Goal: Use online tool/utility: Utilize a website feature to perform a specific function

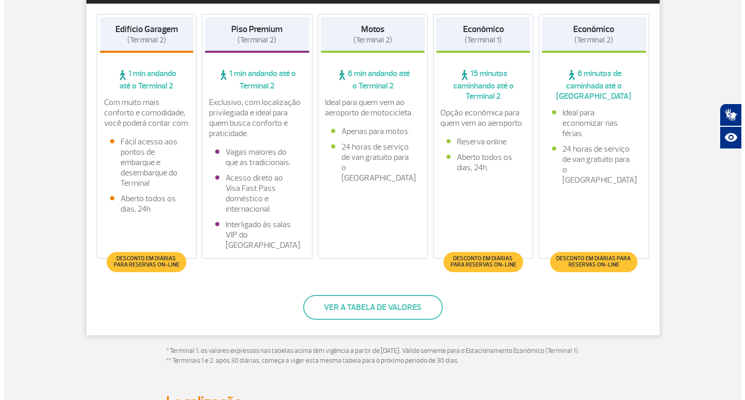
scroll to position [259, 0]
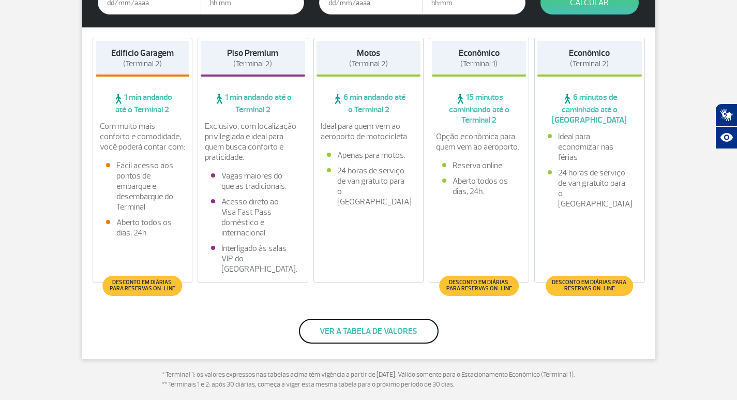
click at [373, 334] on button "Ver a tabela de valores" at bounding box center [369, 331] width 140 height 25
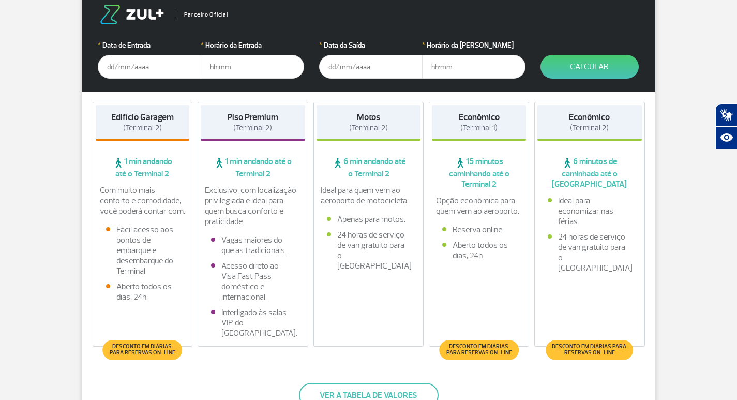
scroll to position [154, 0]
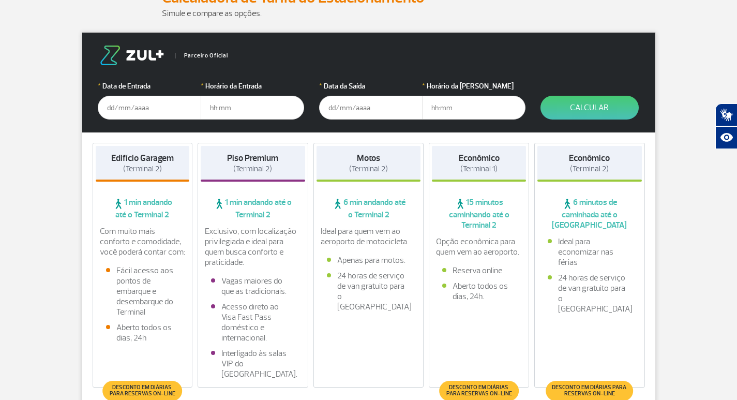
click at [148, 111] on input "text" at bounding box center [149, 108] width 103 height 24
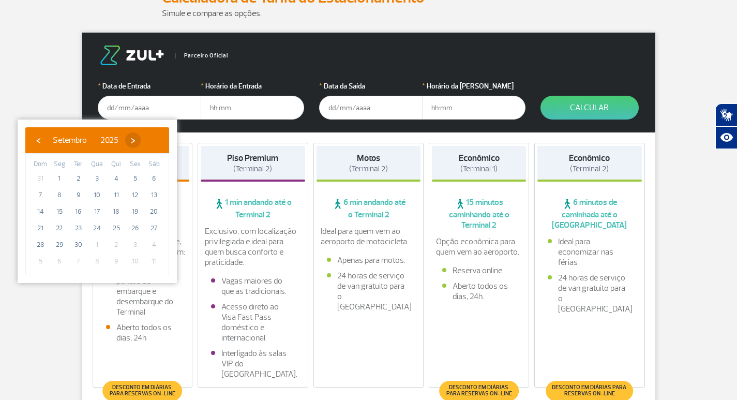
click at [141, 141] on span "›" at bounding box center [133, 140] width 16 height 16
click at [133, 177] on span "3" at bounding box center [135, 178] width 17 height 17
type input "[DATE]"
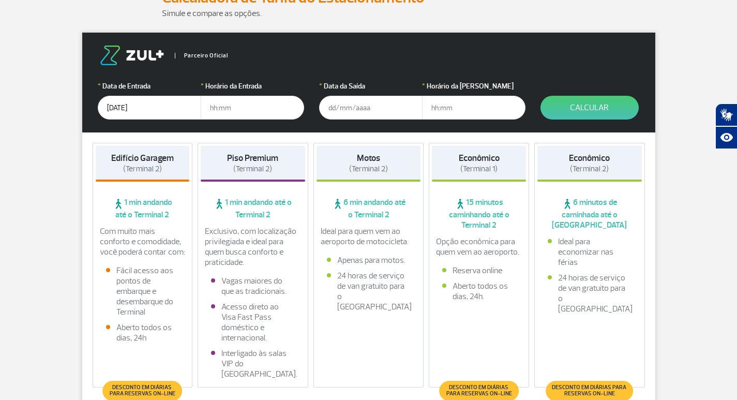
click at [244, 112] on input "text" at bounding box center [252, 108] width 103 height 24
click at [216, 105] on input "text" at bounding box center [252, 108] width 103 height 24
type input "11:00"
click at [360, 110] on input "text" at bounding box center [370, 108] width 103 height 24
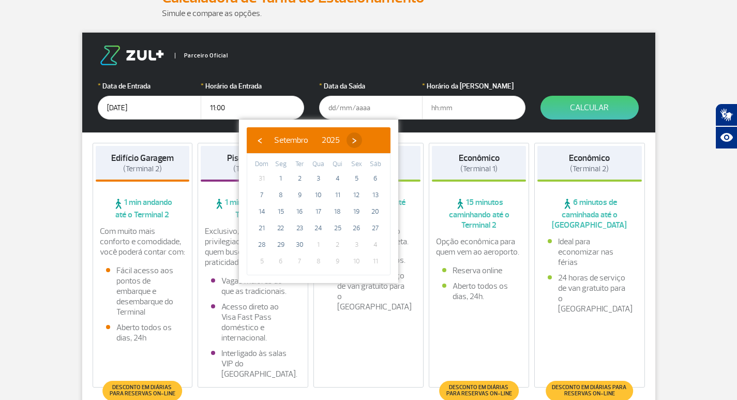
click at [362, 141] on span "›" at bounding box center [355, 140] width 16 height 16
drag, startPoint x: 259, startPoint y: 194, endPoint x: 259, endPoint y: 187, distance: 7.8
click at [259, 192] on span "5" at bounding box center [261, 195] width 17 height 17
type input "[DATE]"
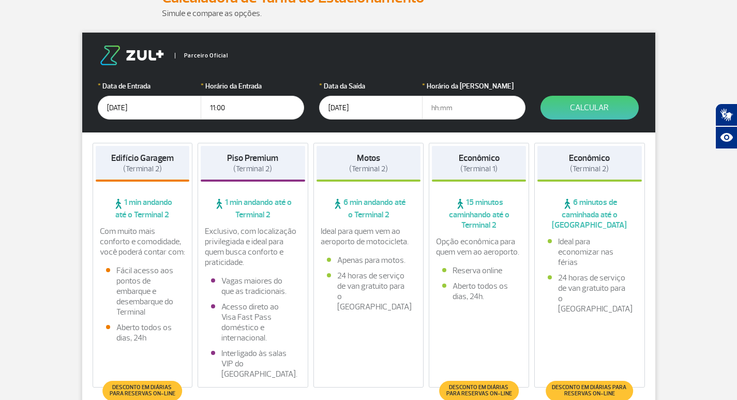
click at [449, 107] on input "text" at bounding box center [473, 108] width 103 height 24
type input "18:00"
click at [596, 102] on button "Calcular" at bounding box center [589, 108] width 98 height 24
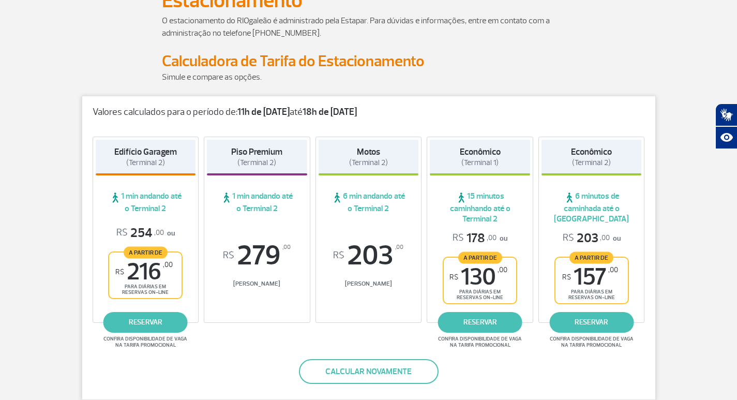
scroll to position [103, 0]
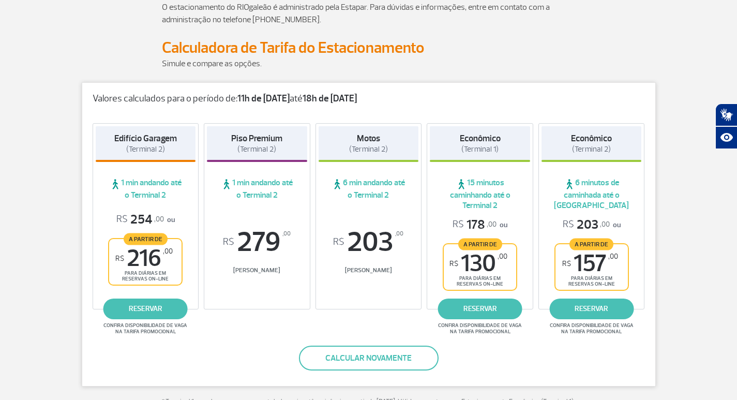
click at [265, 102] on strong "11h de [DATE]" at bounding box center [263, 99] width 52 height 12
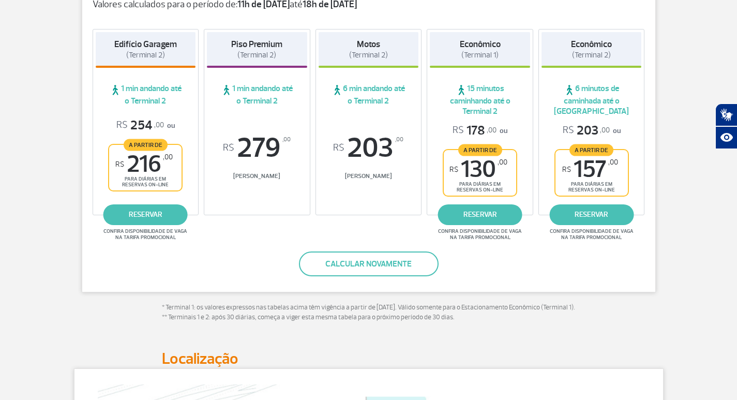
scroll to position [207, 0]
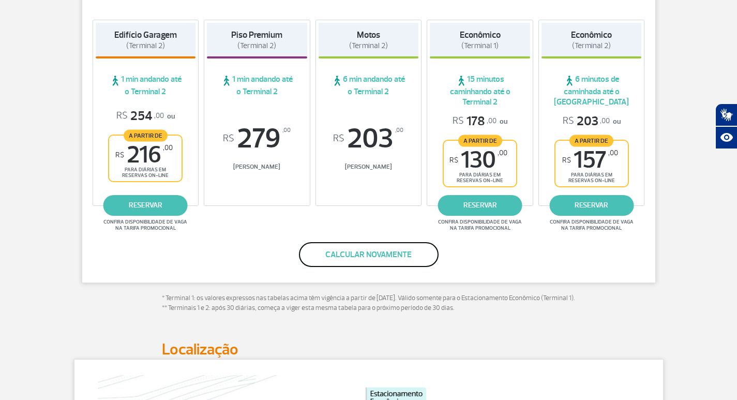
click at [381, 253] on button "Calcular novamente" at bounding box center [369, 254] width 140 height 25
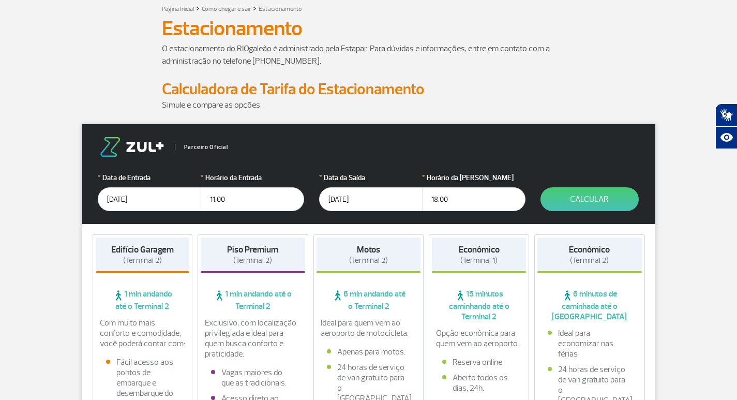
scroll to position [18, 0]
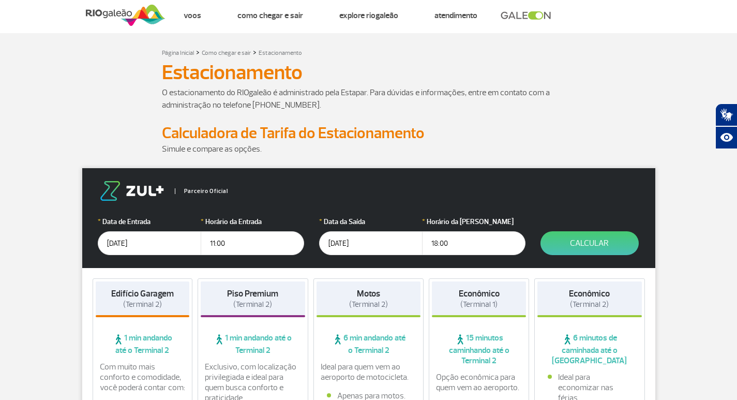
click at [223, 244] on input "11:00" at bounding box center [252, 243] width 103 height 24
click at [216, 242] on input "11:00" at bounding box center [252, 243] width 103 height 24
type input "12:00"
click at [452, 244] on input "18:00" at bounding box center [473, 243] width 103 height 24
type input "18:30"
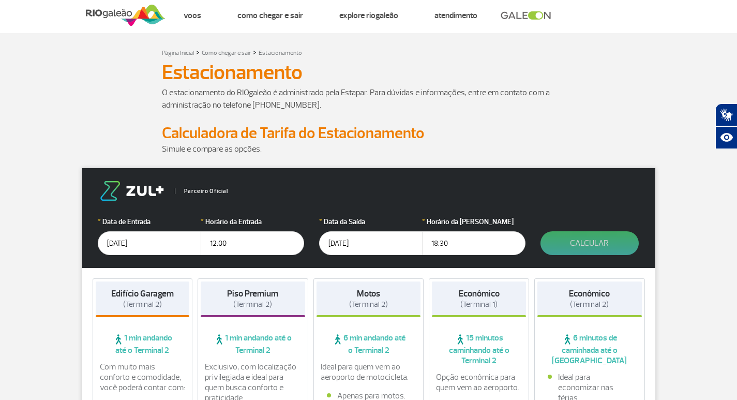
click at [610, 244] on button "Calcular" at bounding box center [589, 243] width 98 height 24
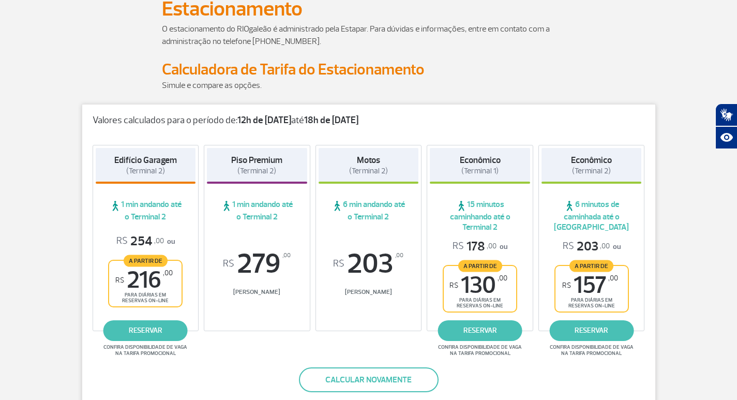
scroll to position [122, 0]
